Goal: Information Seeking & Learning: Understand process/instructions

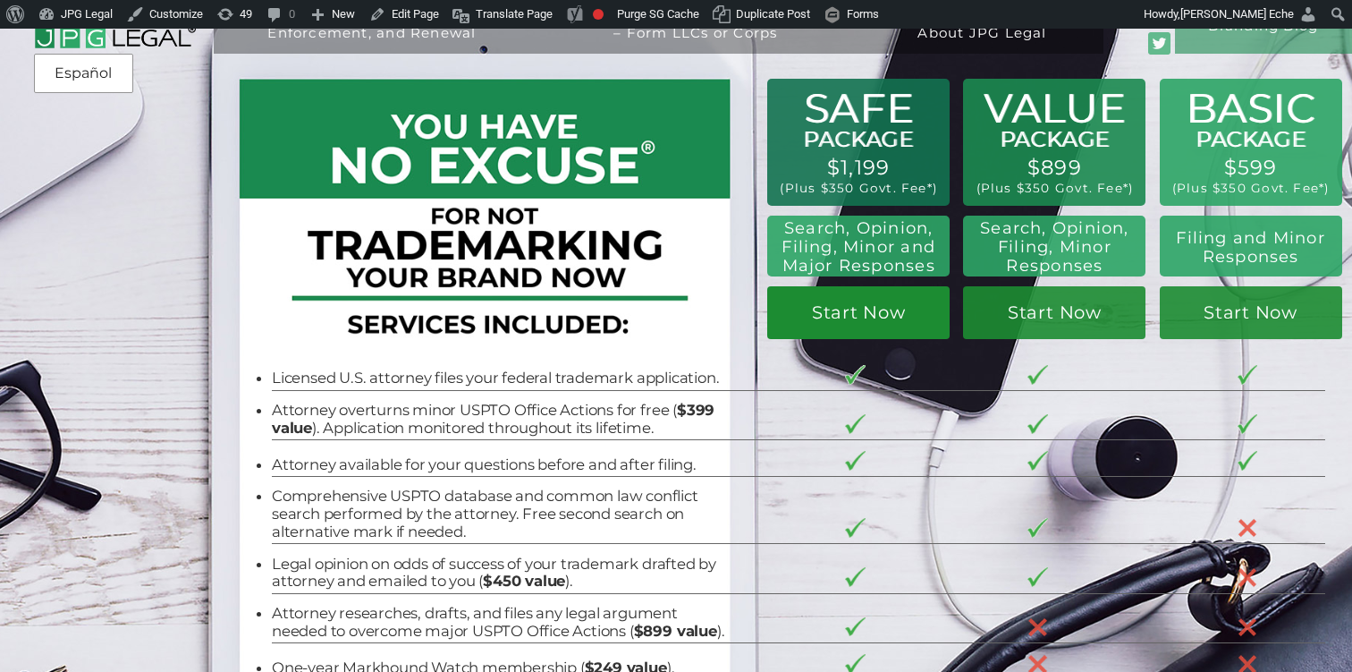
click at [841, 300] on link "Start Now" at bounding box center [858, 313] width 182 height 54
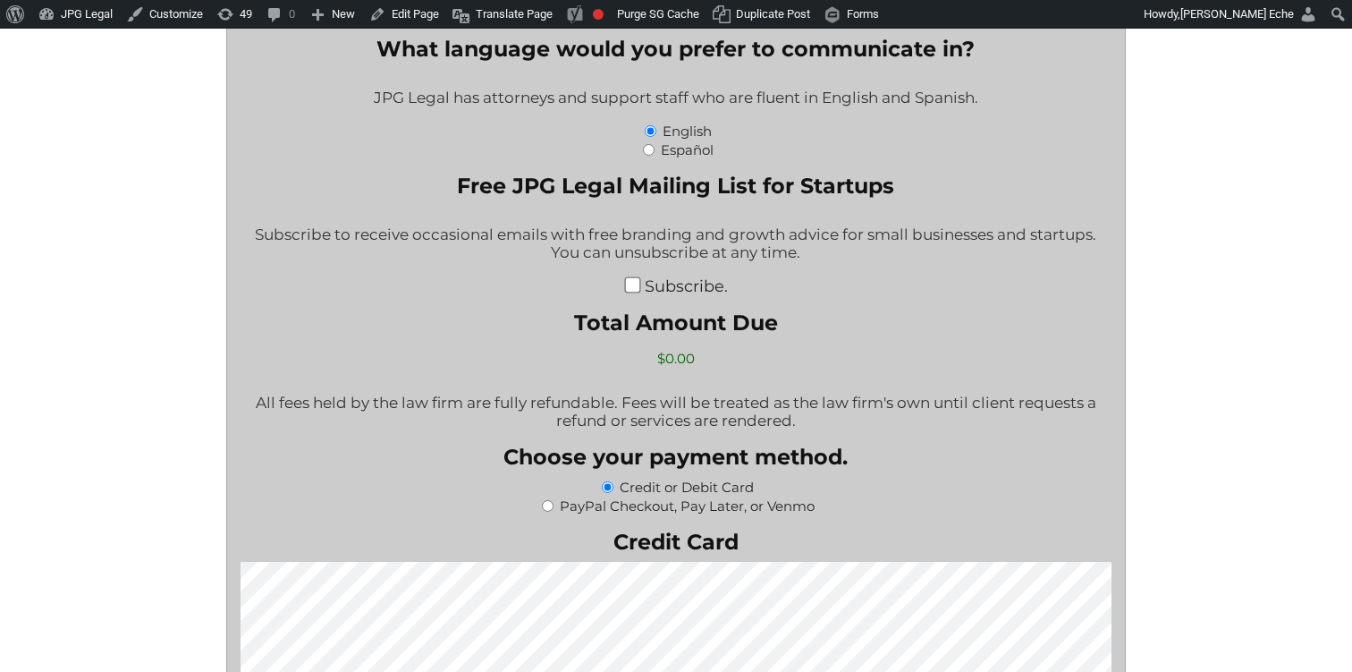
scroll to position [3127, 0]
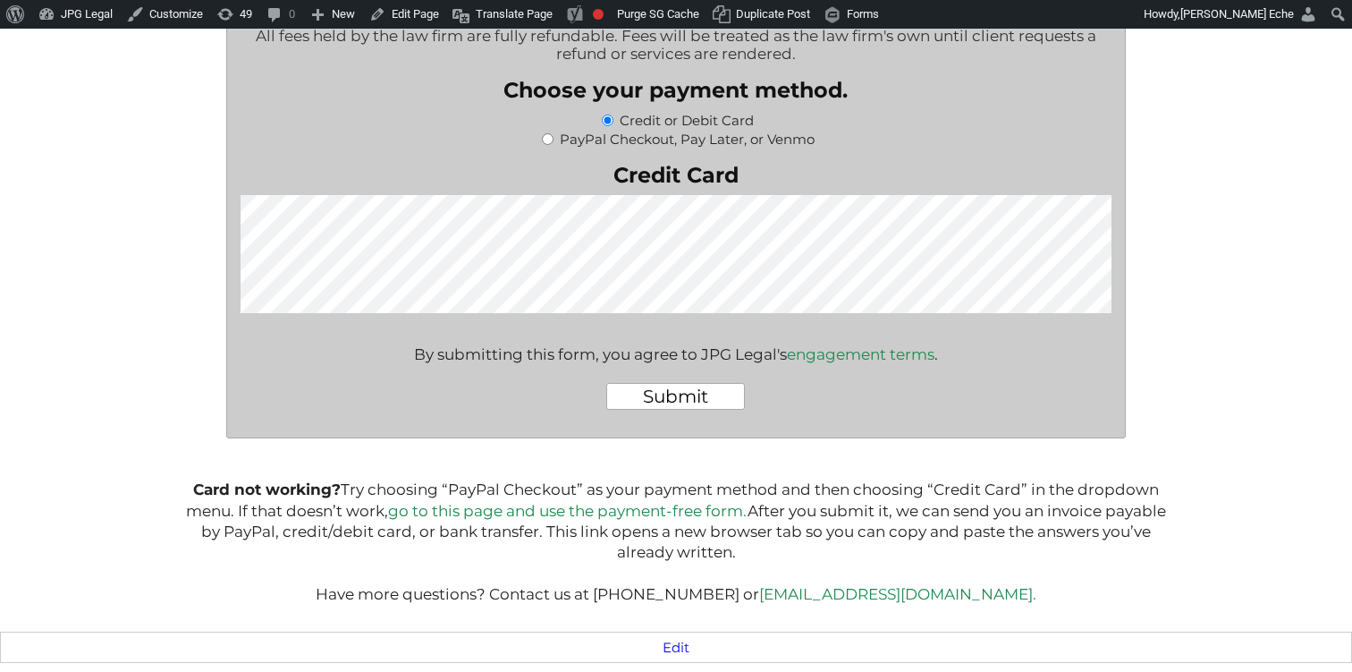
click at [680, 511] on link "go to this page and use the payment-free form." at bounding box center [567, 511] width 359 height 18
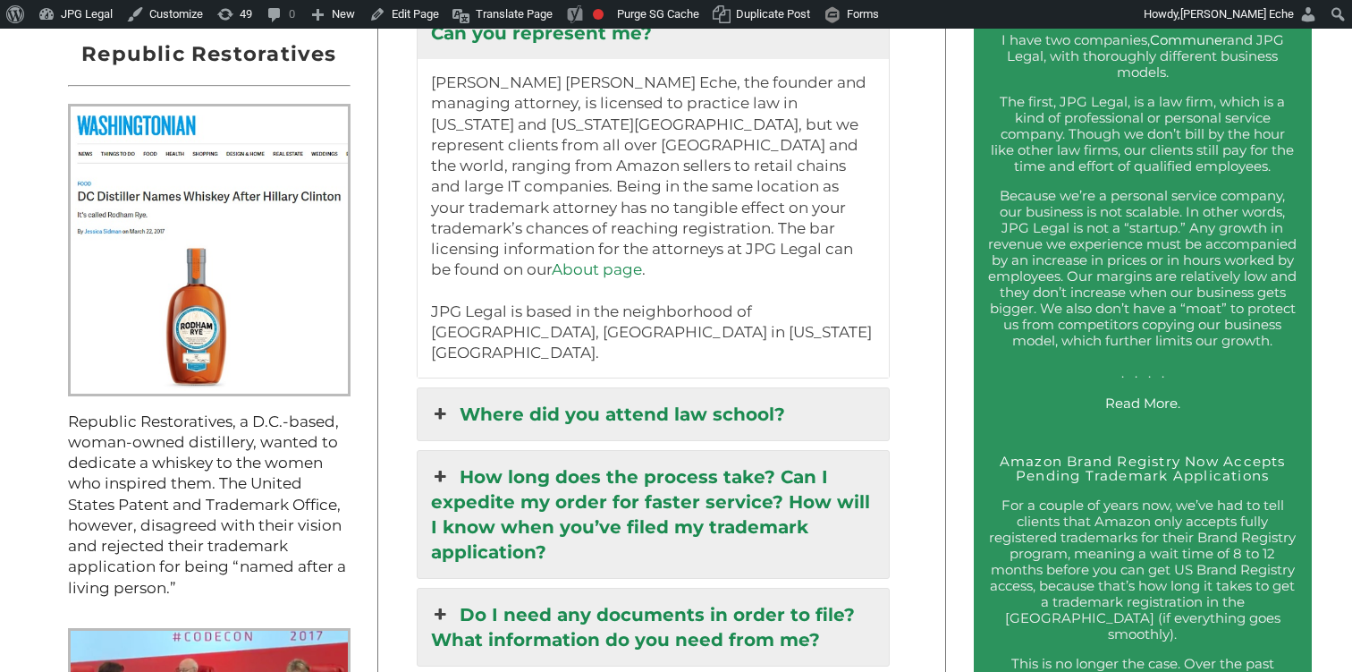
scroll to position [1998, 0]
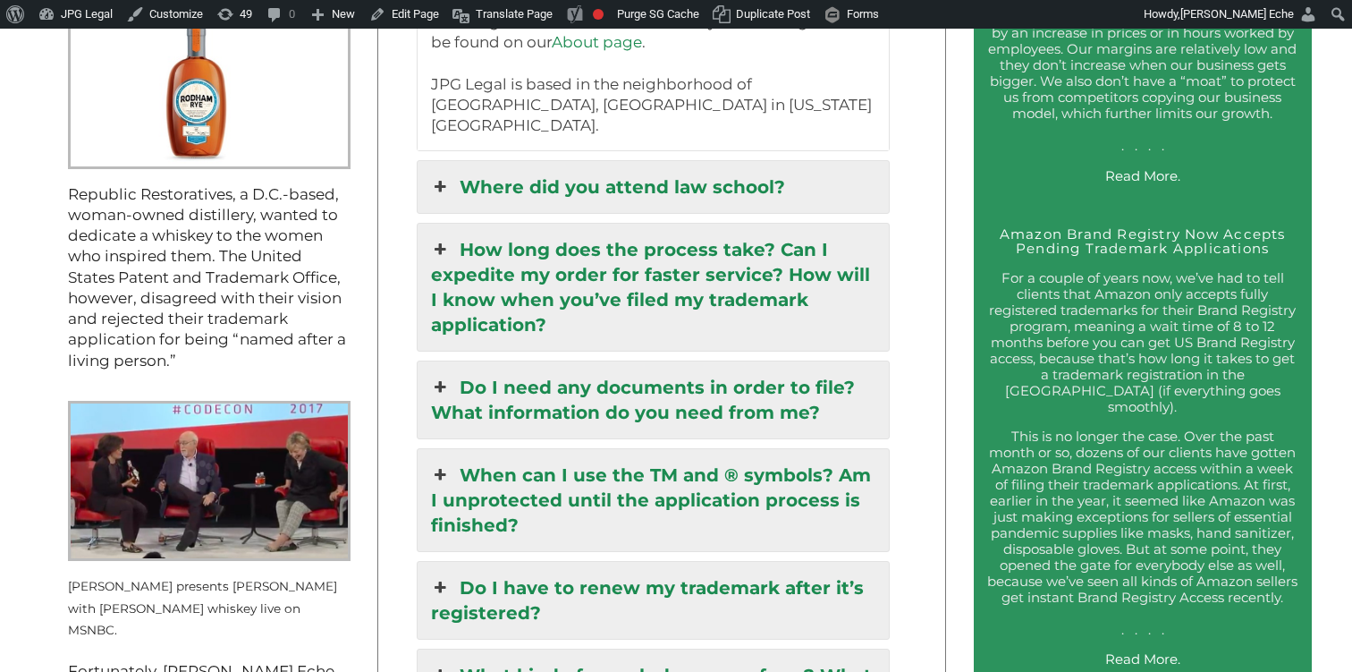
click at [649, 361] on link "Do I need any documents in order to file? What information do you need from me?" at bounding box center [653, 399] width 471 height 77
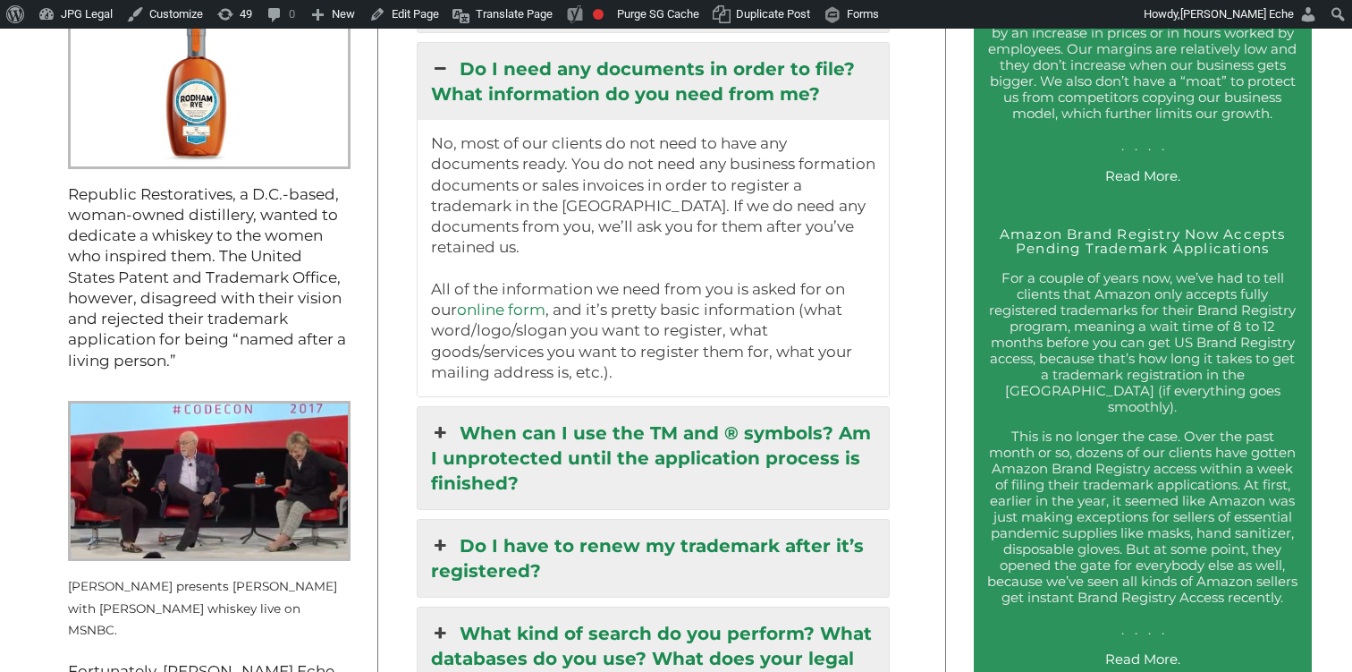
scroll to position [1990, 0]
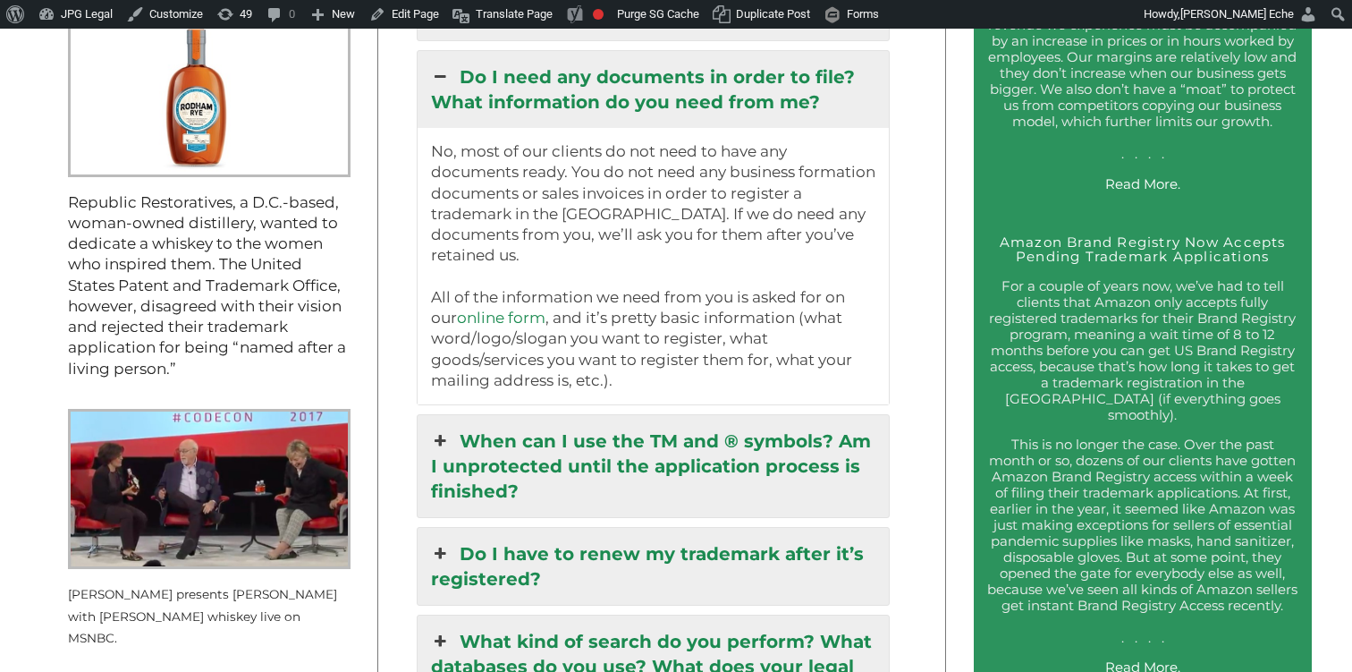
click at [594, 78] on link "Do I need any documents in order to file? What information do you need from me?" at bounding box center [653, 89] width 471 height 77
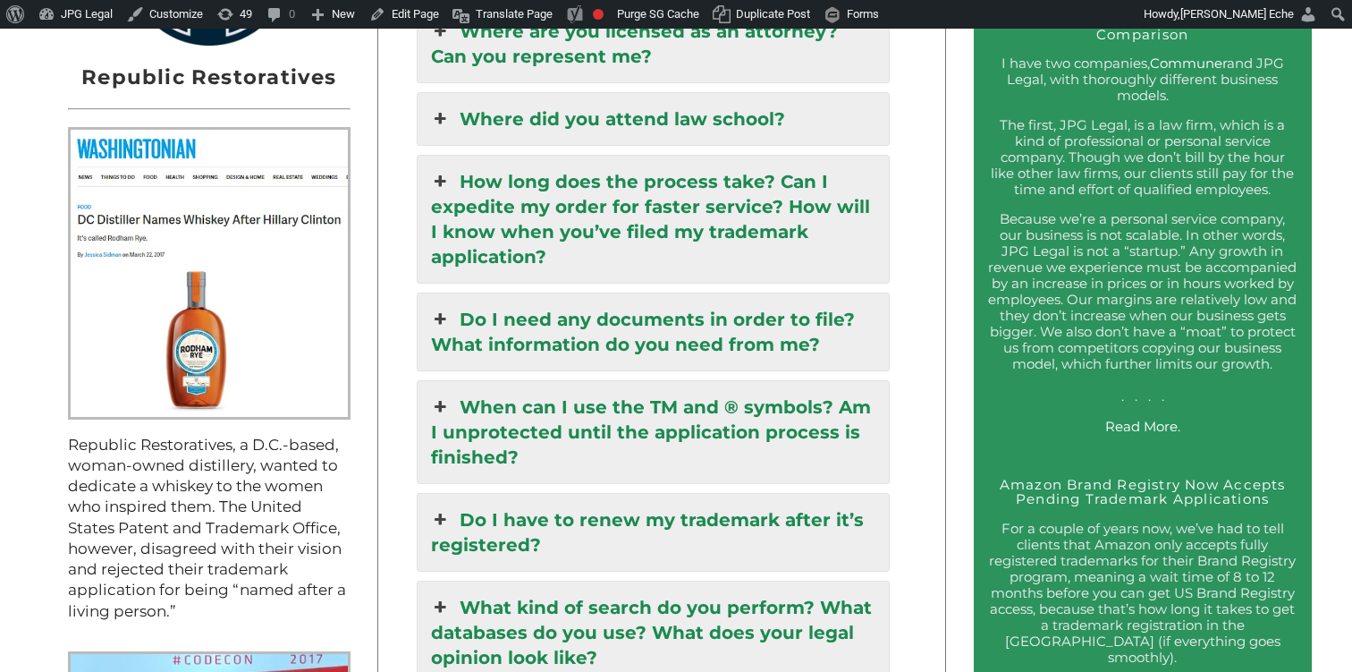
scroll to position [1714, 0]
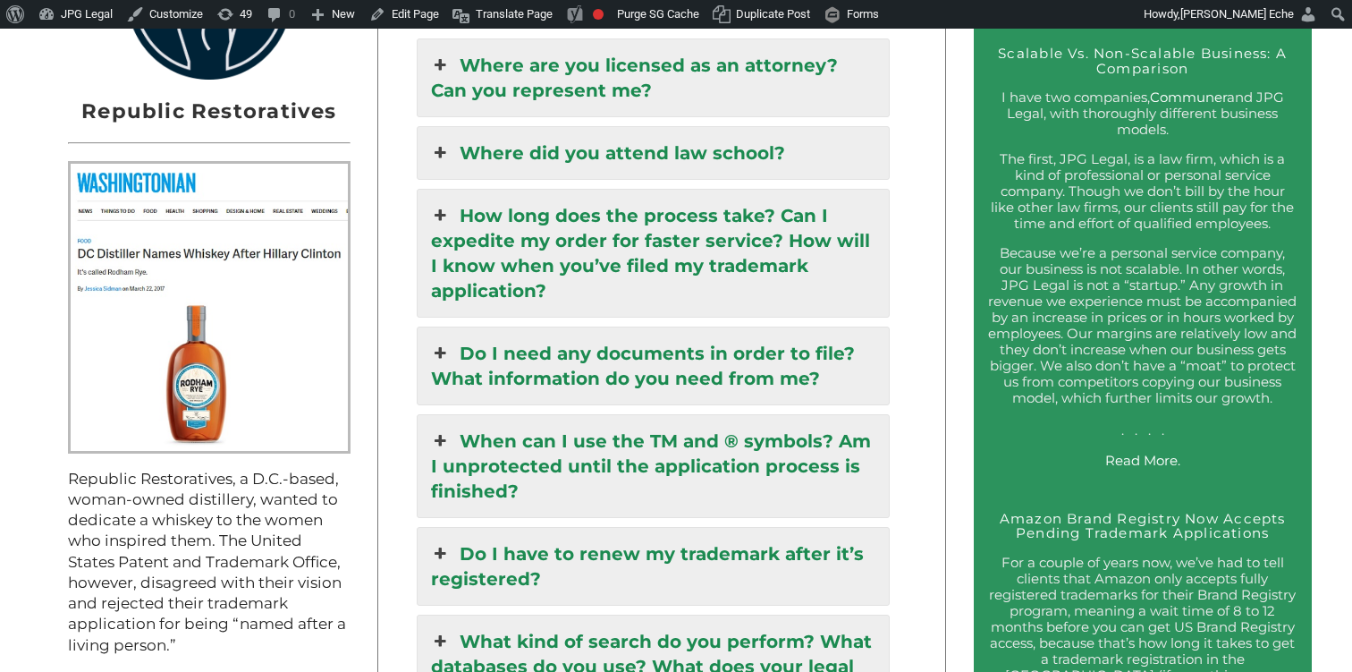
click at [604, 214] on link "How long does the process take? Can I expedite my order for faster service? How…" at bounding box center [653, 253] width 471 height 127
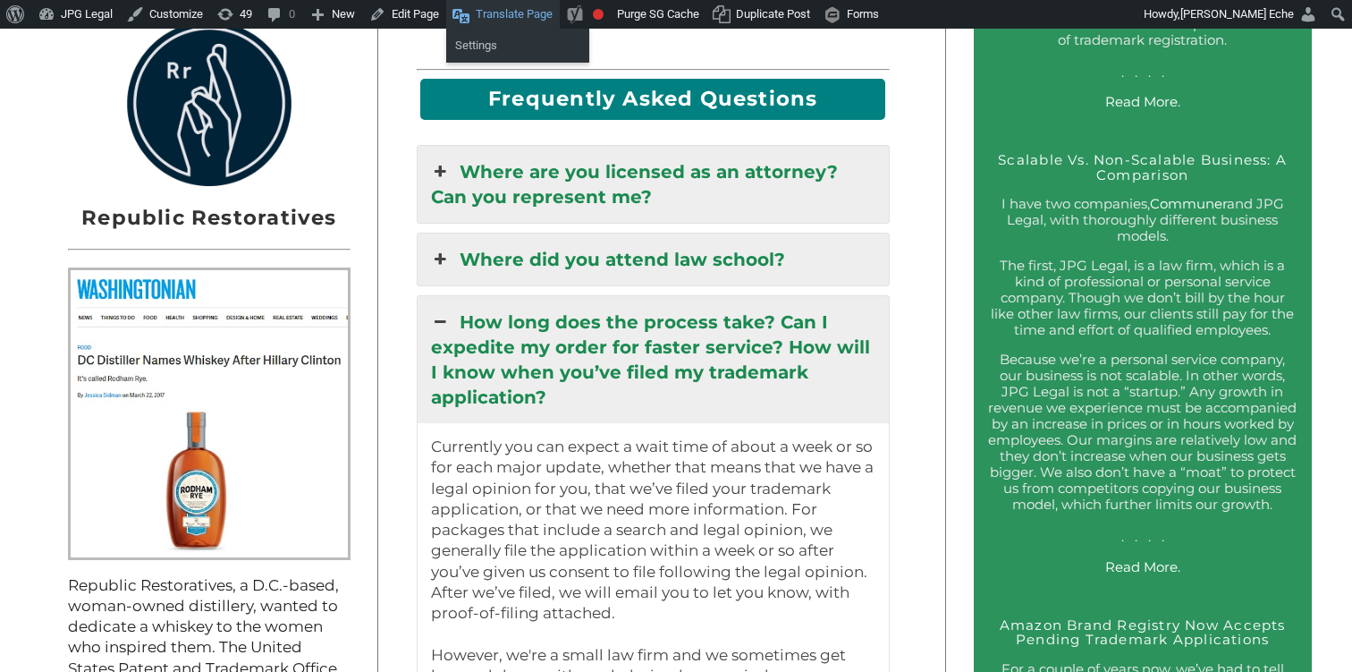
scroll to position [1603, 0]
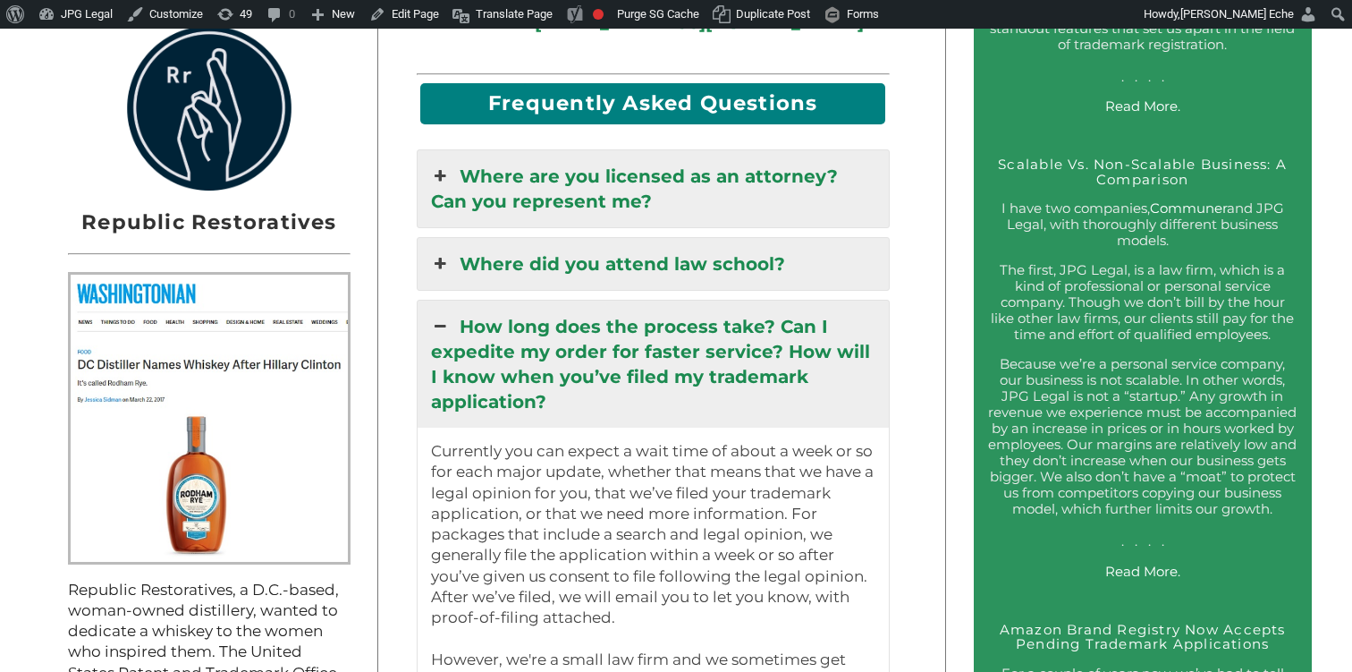
drag, startPoint x: 672, startPoint y: 579, endPoint x: 465, endPoint y: 303, distance: 344.3
copy div "How long does the process take? Can I expedite my order for faster service? How…"
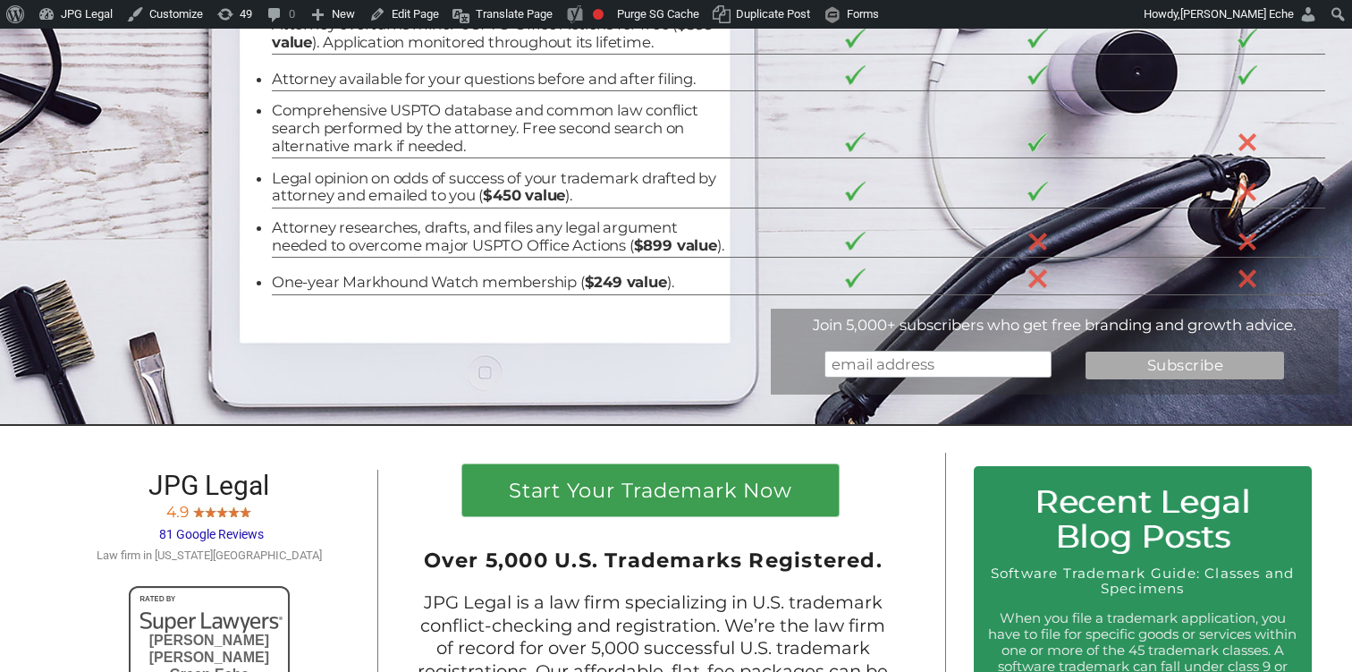
scroll to position [0, 0]
